Goal: Task Accomplishment & Management: Manage account settings

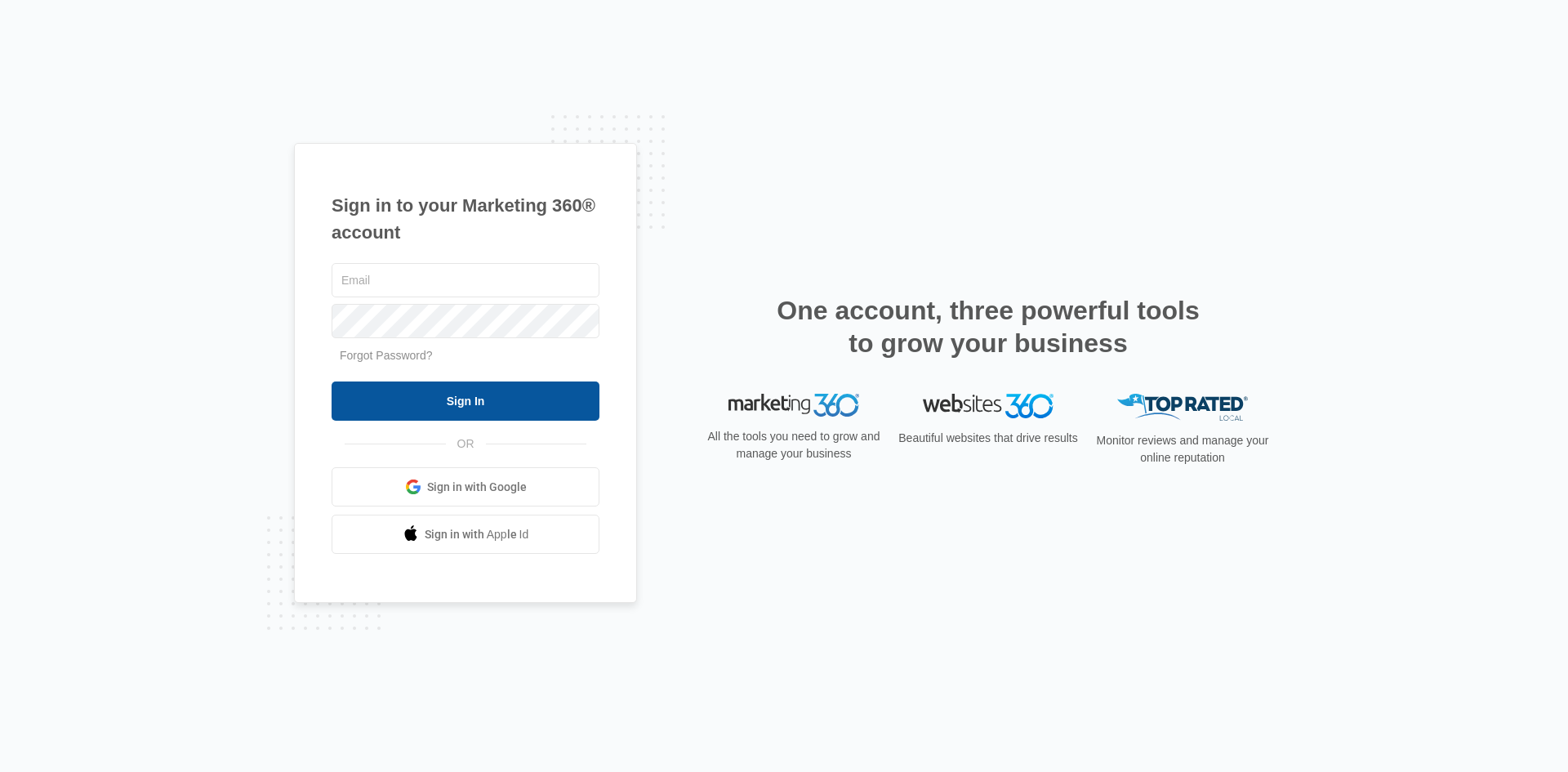
type input "[EMAIL_ADDRESS][PERSON_NAME][DOMAIN_NAME]"
click at [434, 403] on input "Sign In" at bounding box center [465, 400] width 268 height 39
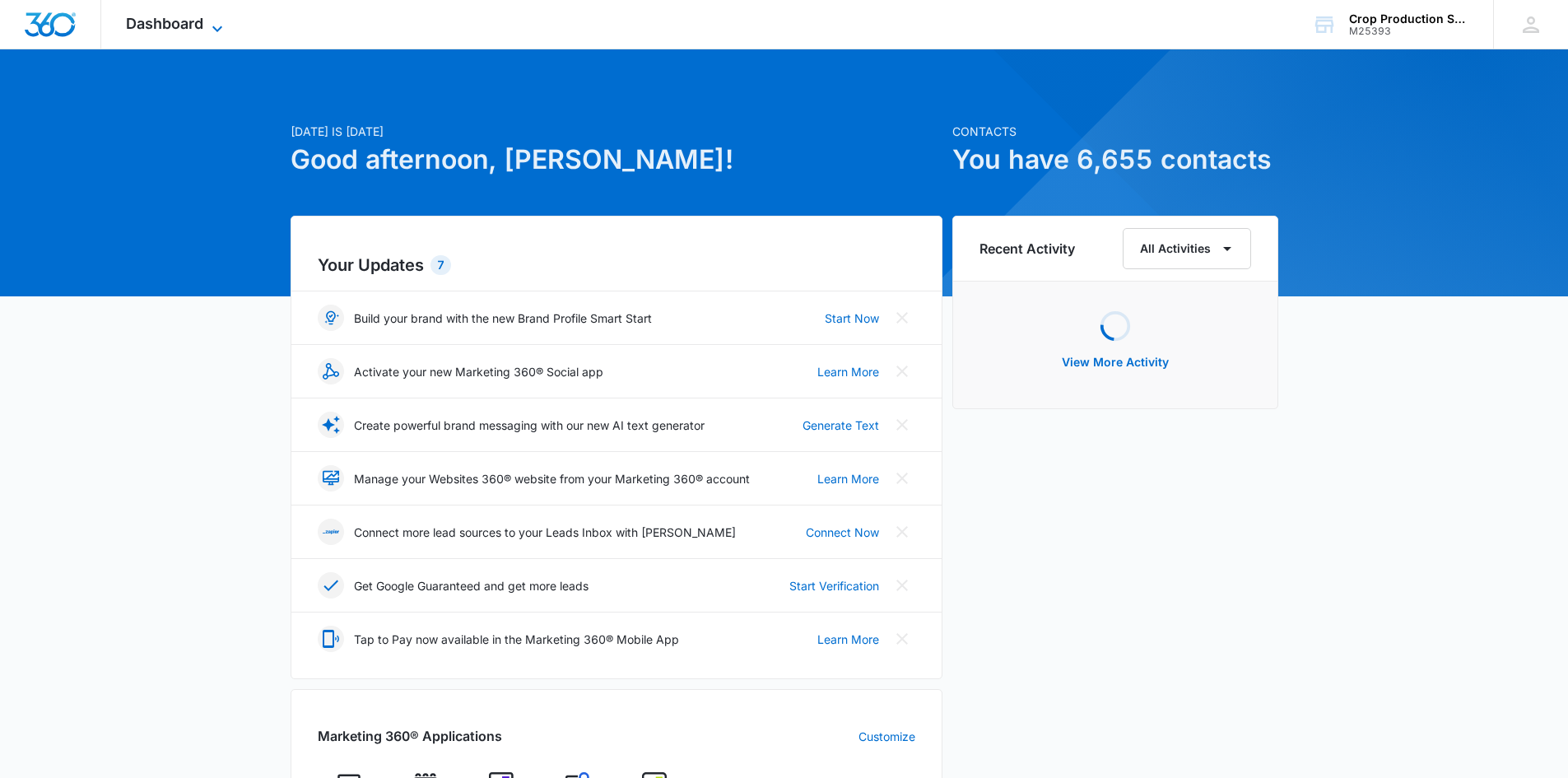
click at [217, 32] on icon at bounding box center [217, 28] width 19 height 19
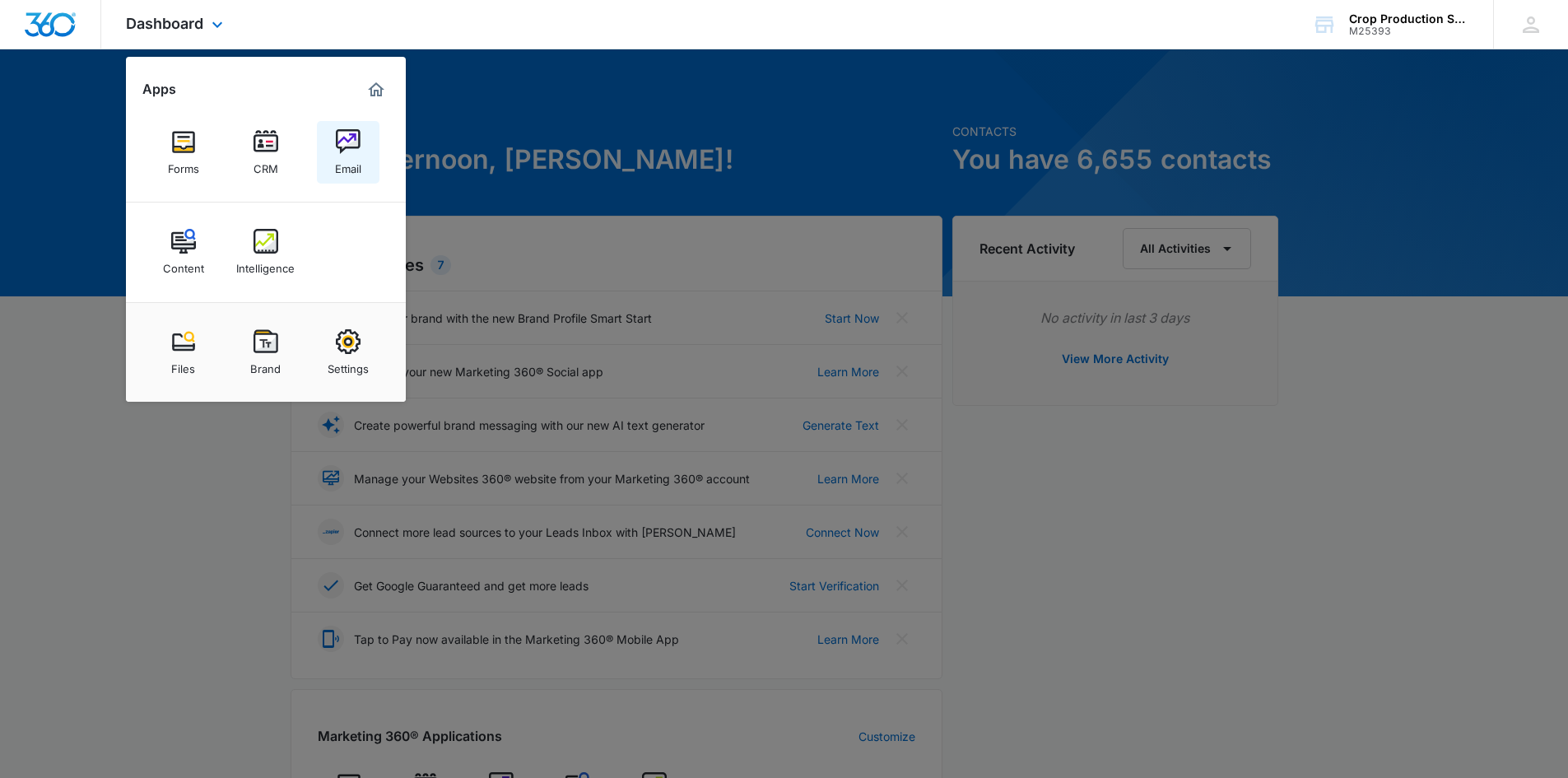
click at [349, 149] on img at bounding box center [348, 141] width 24 height 24
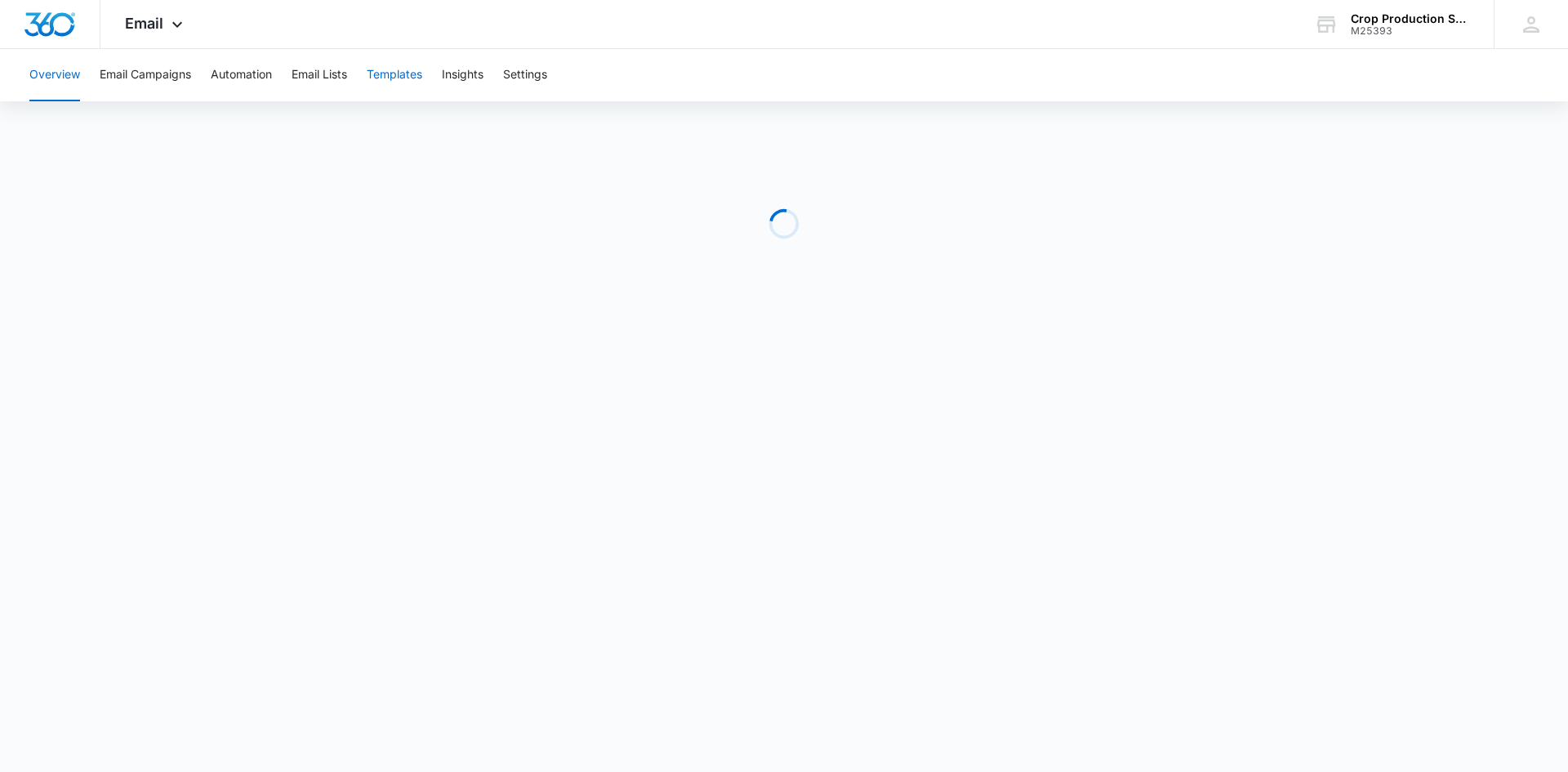
click at [412, 75] on button "Templates" at bounding box center [394, 75] width 55 height 52
